Goal: Task Accomplishment & Management: Use online tool/utility

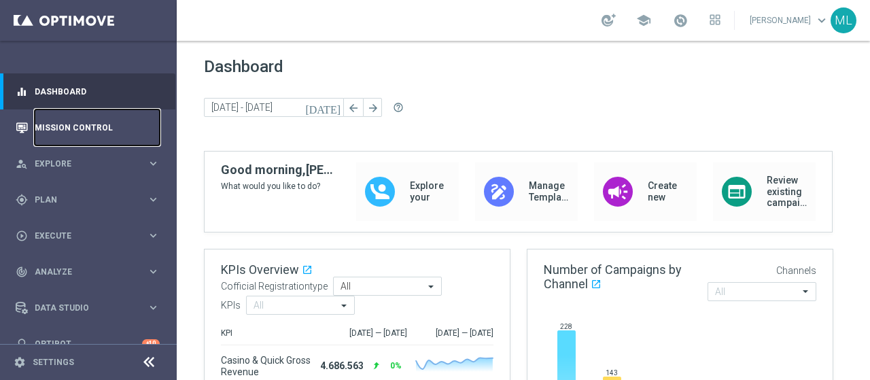
click at [63, 122] on link "Mission Control" at bounding box center [97, 127] width 125 height 36
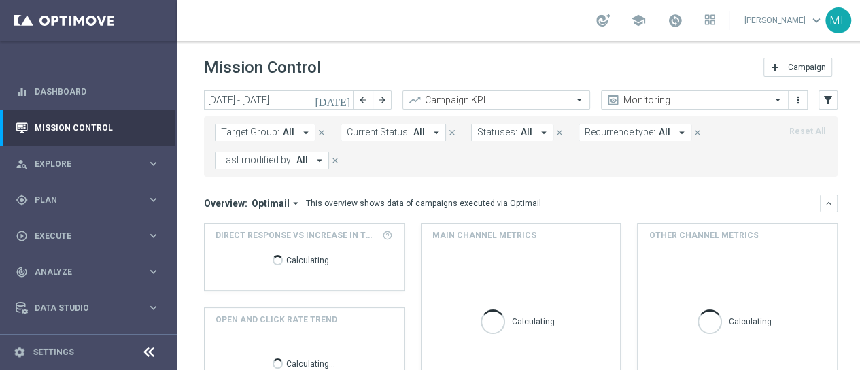
click at [351, 101] on icon "[DATE]" at bounding box center [333, 100] width 37 height 12
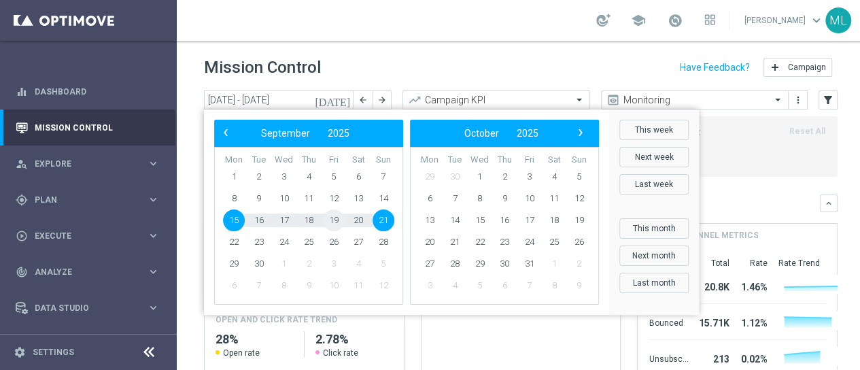
click at [330, 222] on span "19" at bounding box center [334, 220] width 22 height 22
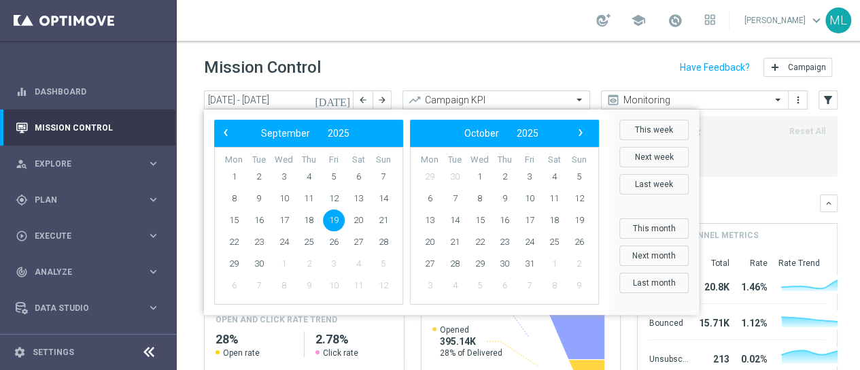
click at [331, 222] on span "19" at bounding box center [334, 220] width 22 height 22
type input "[DATE] - [DATE]"
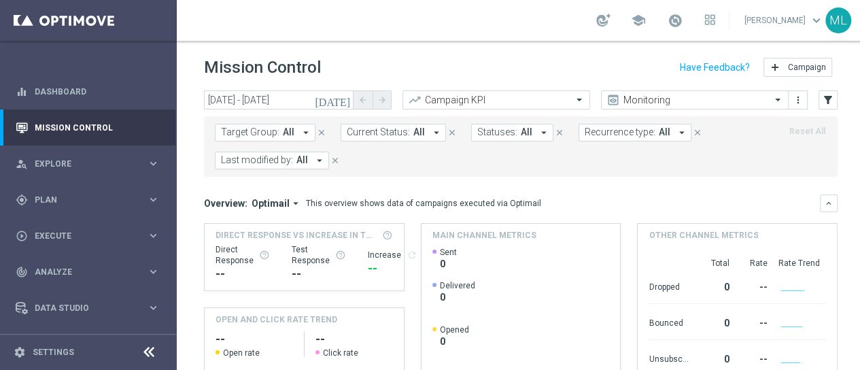
click at [320, 159] on icon "arrow_drop_down" at bounding box center [319, 160] width 12 height 12
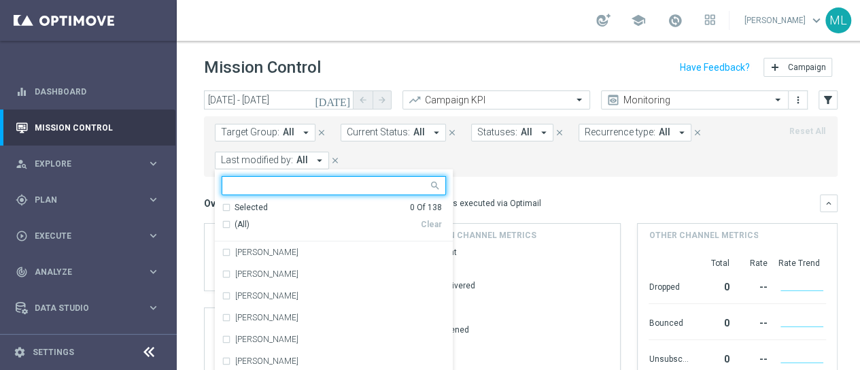
click at [329, 180] on input "text" at bounding box center [328, 186] width 199 height 12
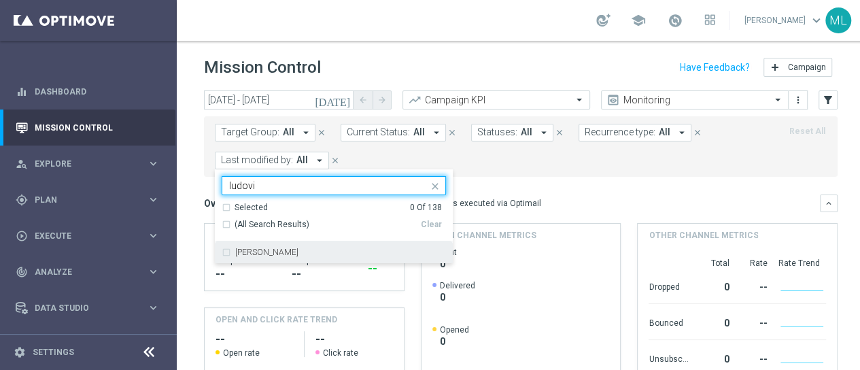
click at [229, 252] on div "[PERSON_NAME]" at bounding box center [334, 252] width 224 height 22
type input "ludovi"
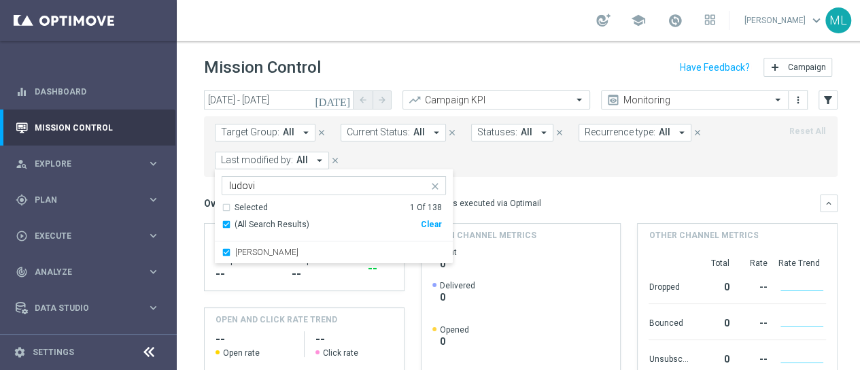
click at [610, 165] on form "Target Group: All arrow_drop_down close Current Status: All arrow_drop_down clo…" at bounding box center [490, 147] width 551 height 46
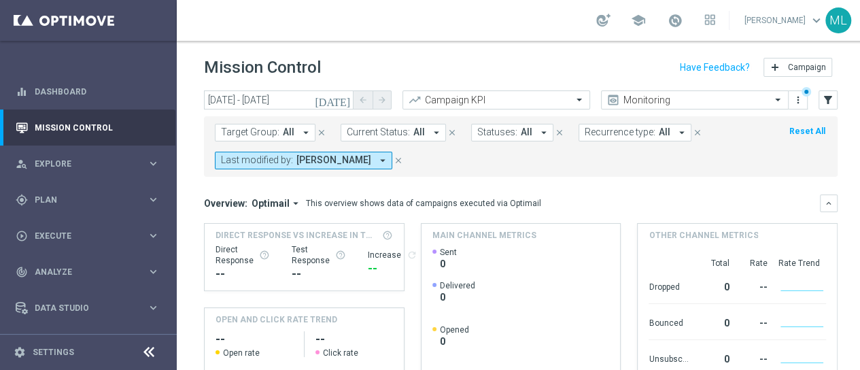
click at [344, 97] on icon "[DATE]" at bounding box center [333, 100] width 37 height 12
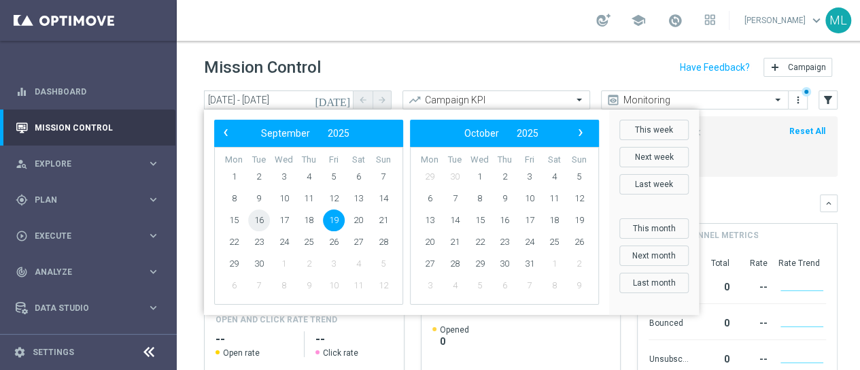
click at [261, 222] on span "16" at bounding box center [259, 220] width 22 height 22
type input "[DATE] - [DATE]"
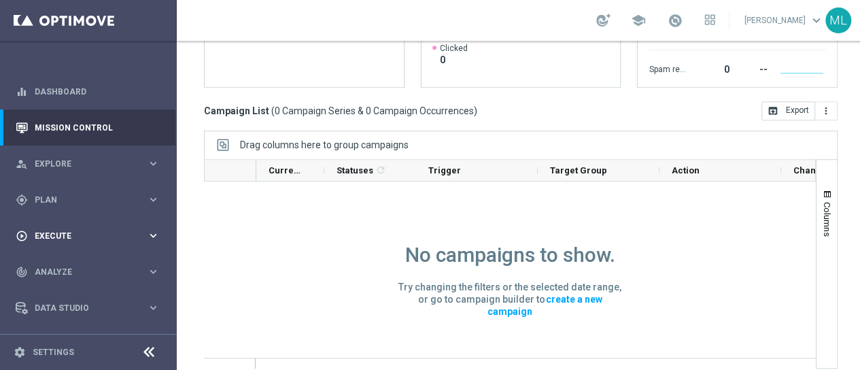
click at [49, 232] on span "Execute" at bounding box center [91, 236] width 112 height 8
click at [51, 232] on span "Execute" at bounding box center [91, 236] width 112 height 8
click at [48, 196] on span "Plan" at bounding box center [91, 200] width 112 height 8
click at [54, 283] on link "Streams" at bounding box center [88, 288] width 106 height 11
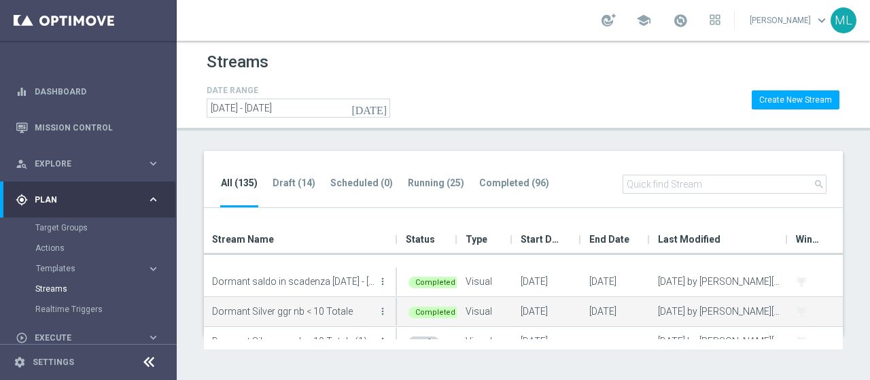
scroll to position [272, 0]
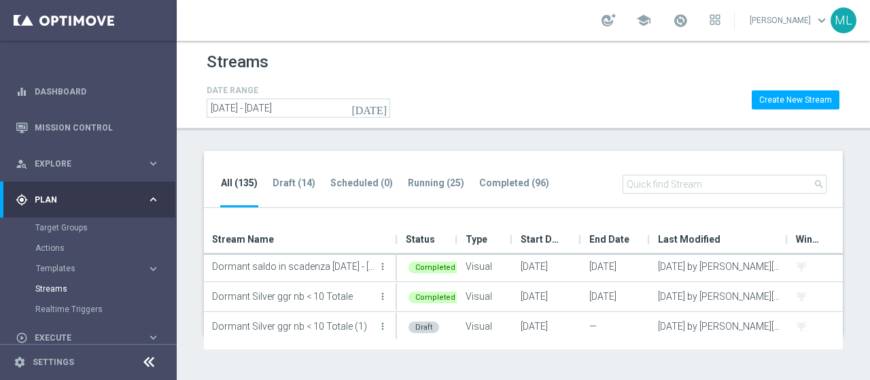
click at [651, 184] on input "text" at bounding box center [725, 184] width 204 height 19
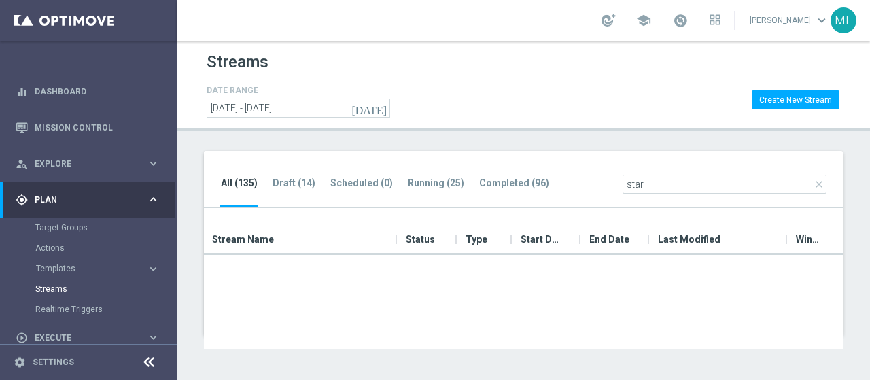
scroll to position [124, 0]
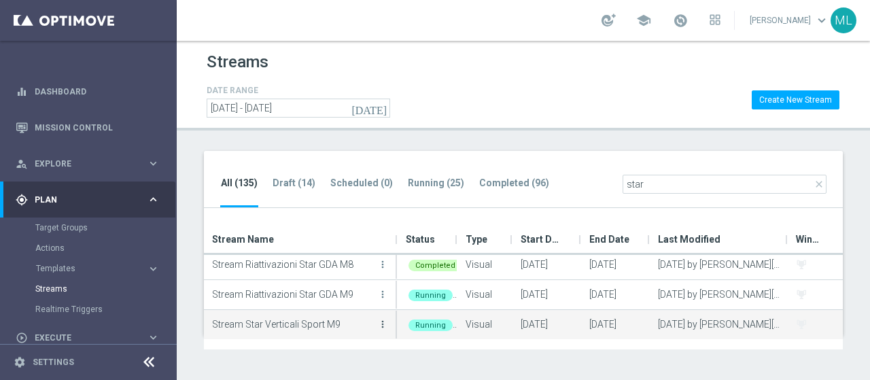
type input "star"
click at [384, 323] on icon "more_vert" at bounding box center [382, 324] width 11 height 11
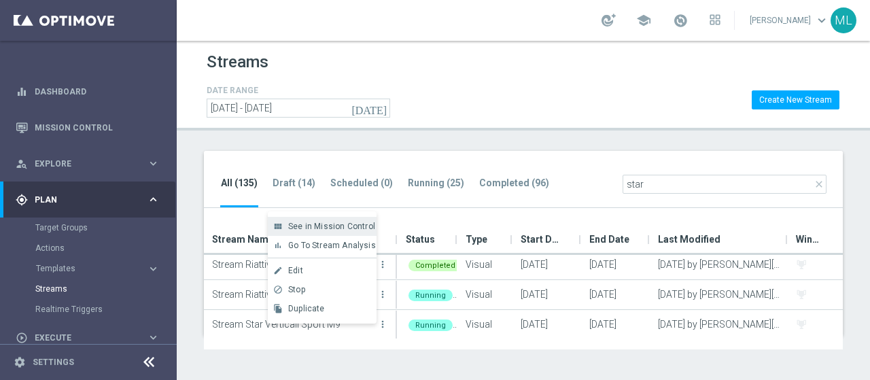
click at [315, 222] on span "See in Mission Control" at bounding box center [331, 227] width 87 height 10
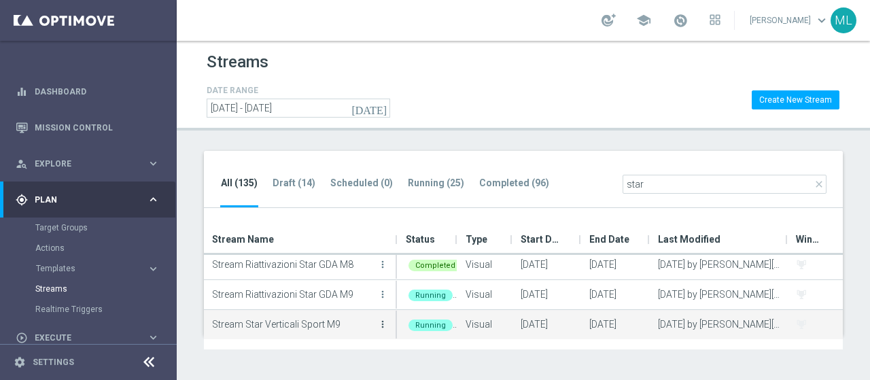
click at [384, 324] on icon "more_vert" at bounding box center [382, 324] width 11 height 11
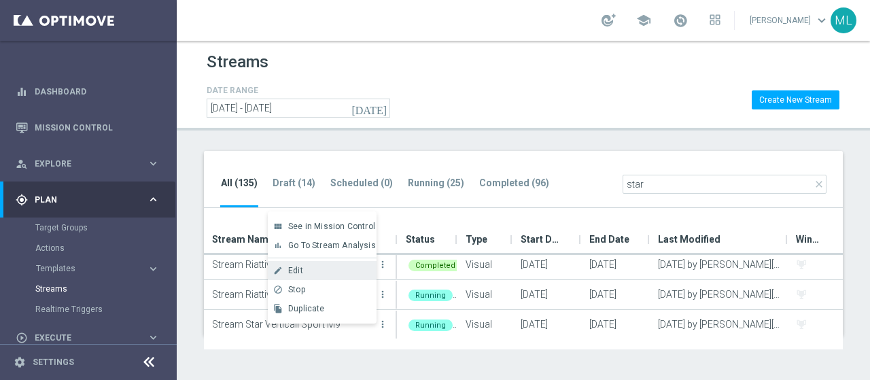
click at [311, 273] on div "Edit" at bounding box center [329, 271] width 82 height 10
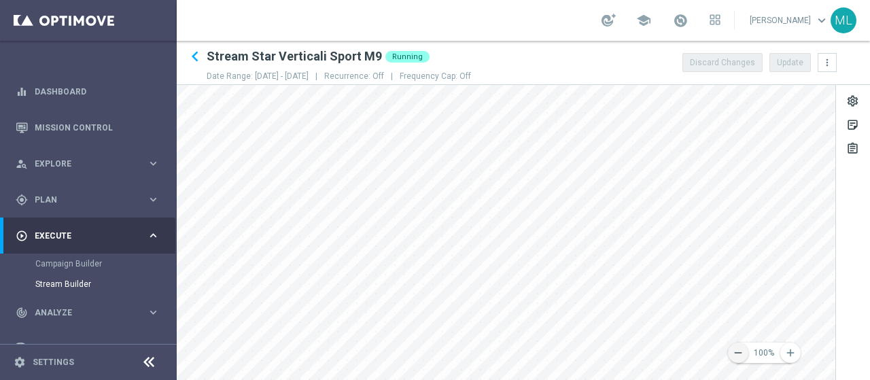
click at [736, 357] on icon "remove" at bounding box center [738, 353] width 12 height 12
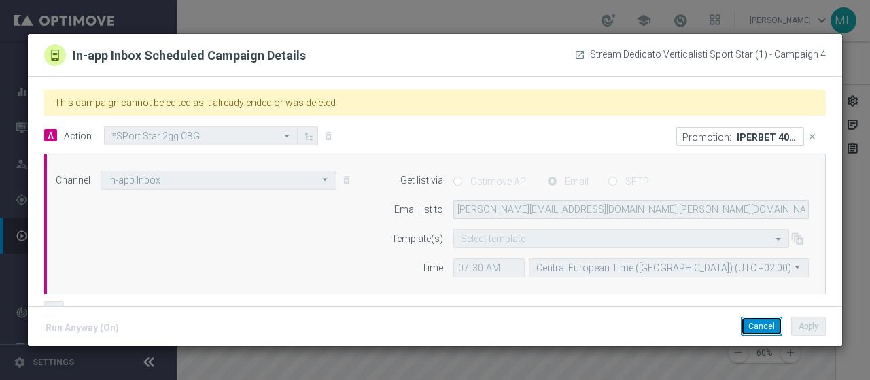
click at [761, 331] on button "Cancel" at bounding box center [761, 326] width 41 height 19
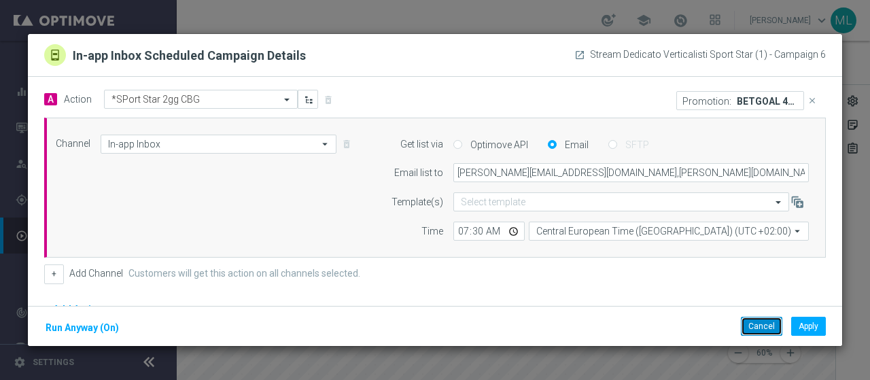
click at [749, 326] on button "Cancel" at bounding box center [761, 326] width 41 height 19
click at [755, 325] on button "Cancel" at bounding box center [761, 326] width 41 height 19
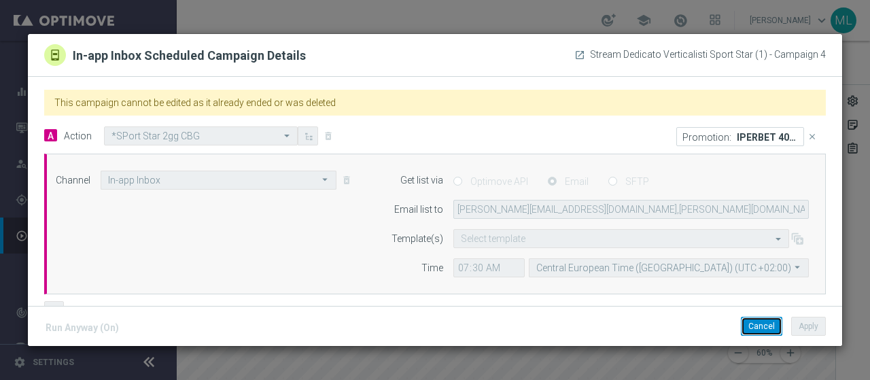
click at [752, 324] on button "Cancel" at bounding box center [761, 326] width 41 height 19
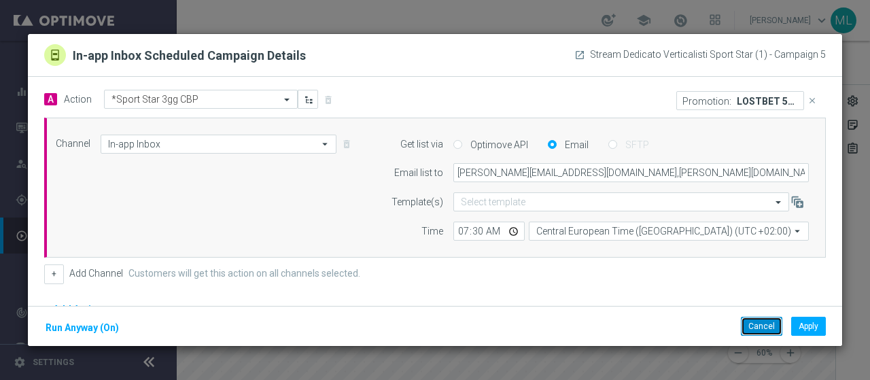
click at [762, 327] on button "Cancel" at bounding box center [761, 326] width 41 height 19
